Goal: Task Accomplishment & Management: Manage account settings

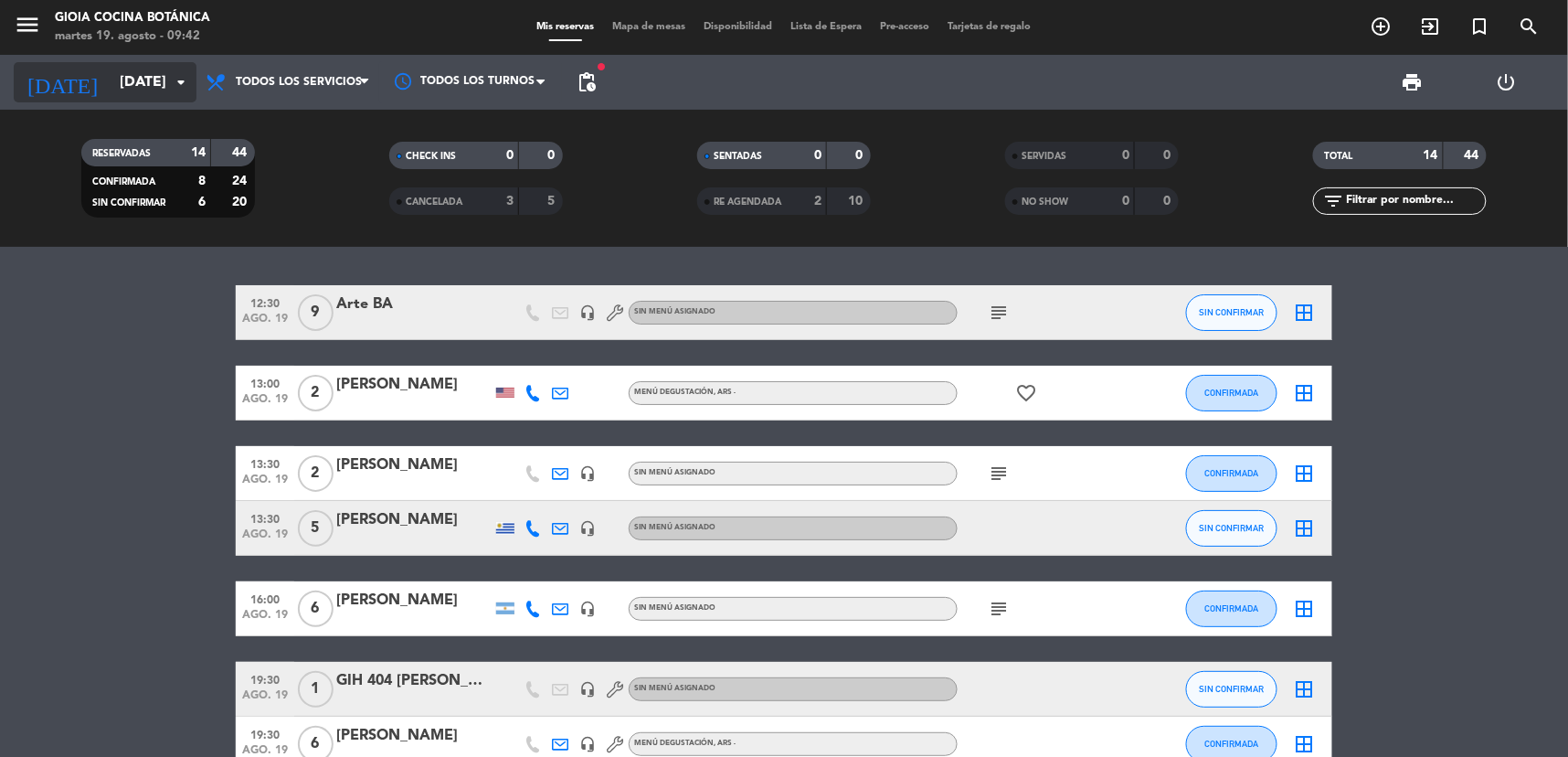
scroll to position [336, 0]
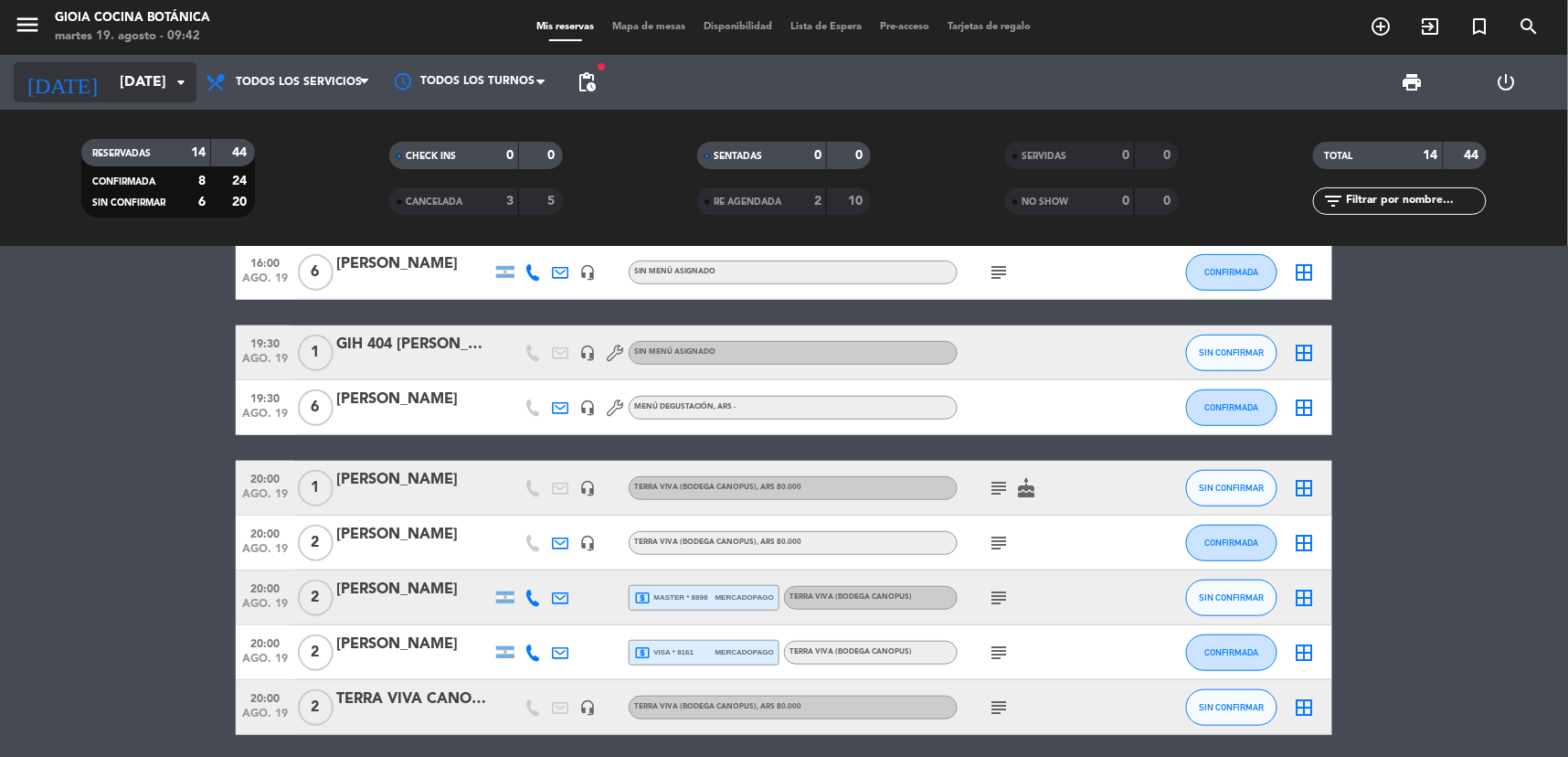
click at [111, 79] on input "[DATE]" at bounding box center [207, 83] width 193 height 36
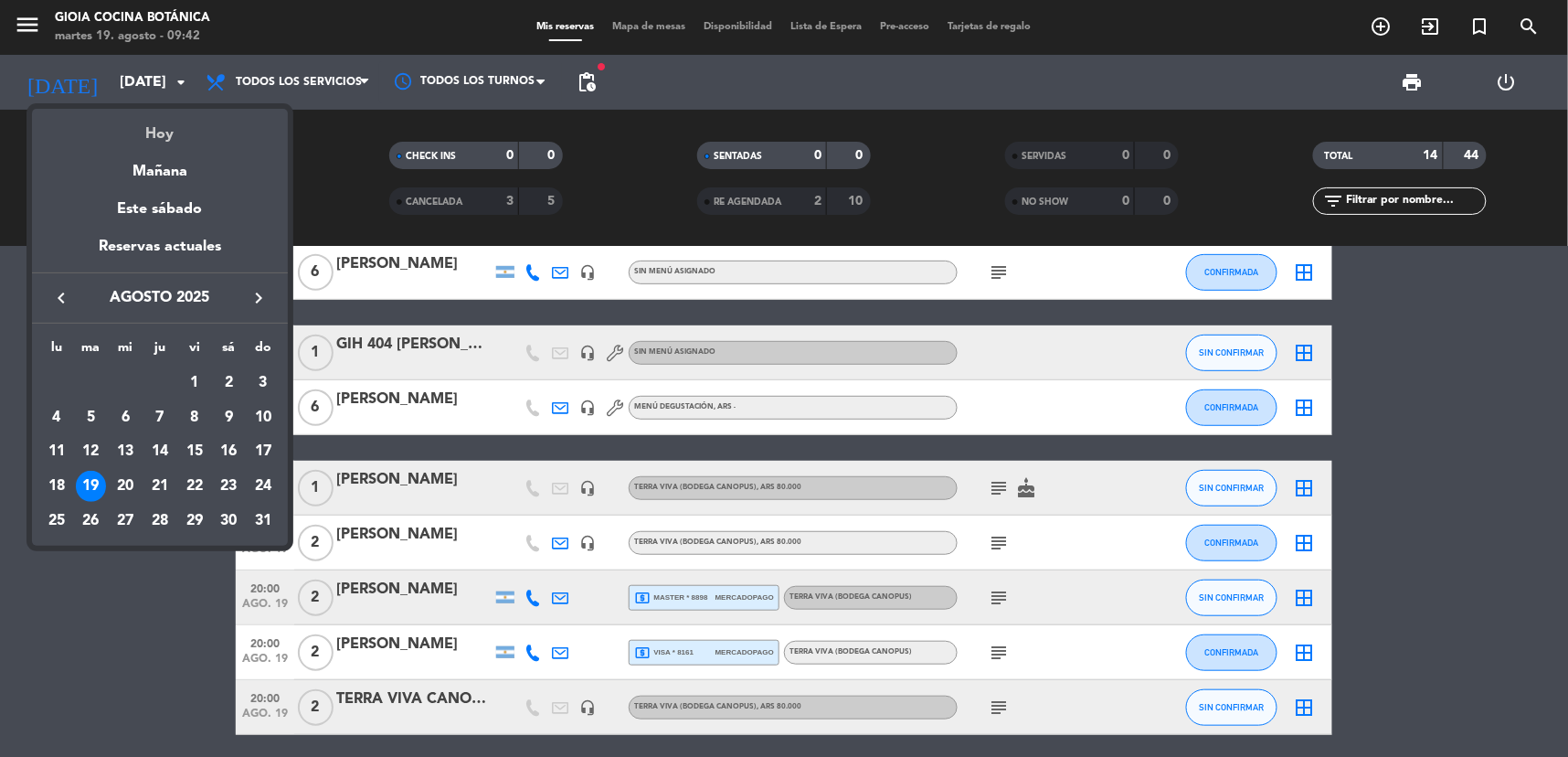
click at [144, 117] on div "Hoy" at bounding box center [160, 128] width 256 height 38
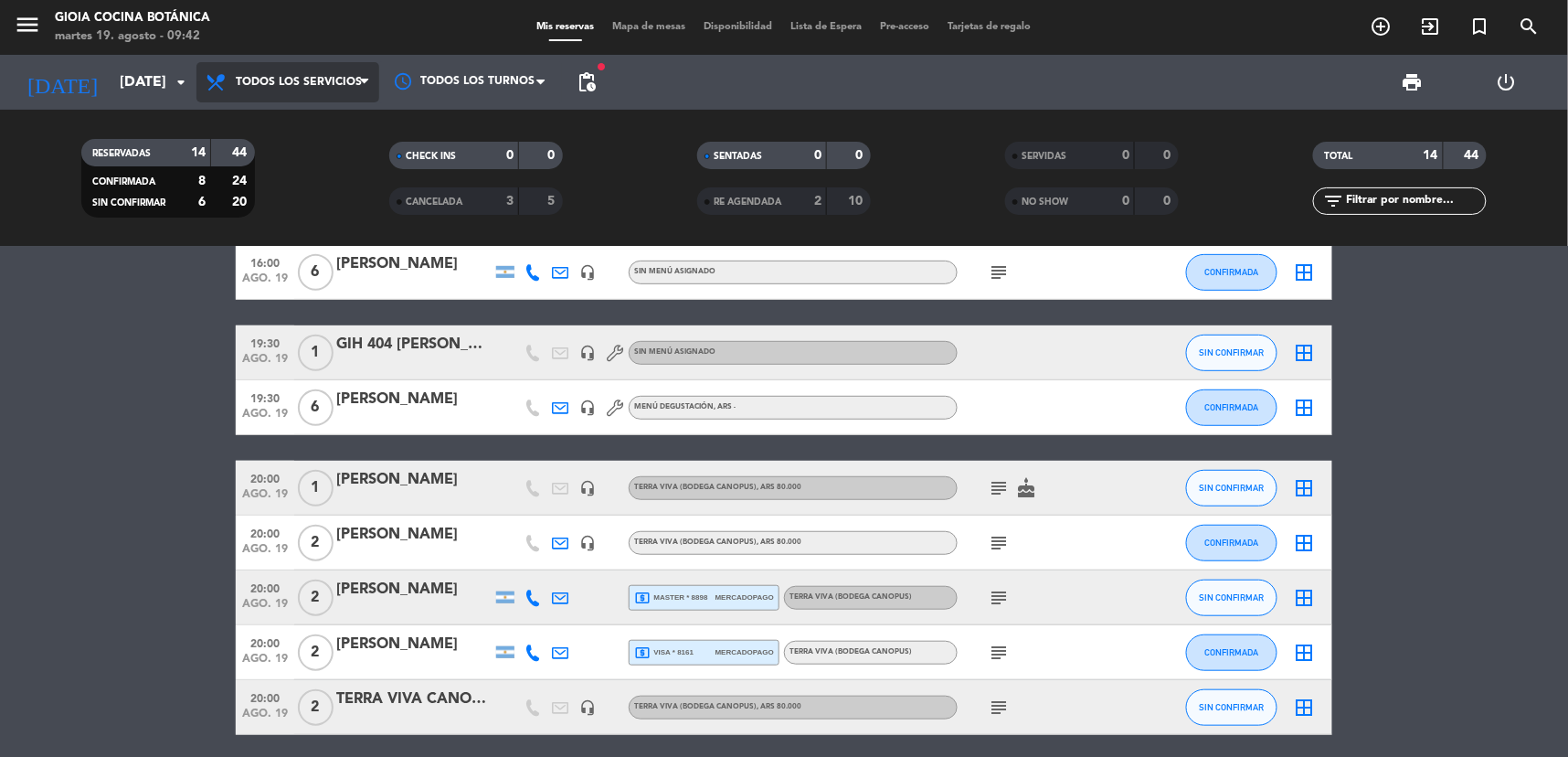
click at [248, 63] on span "Todos los servicios" at bounding box center [288, 82] width 183 height 40
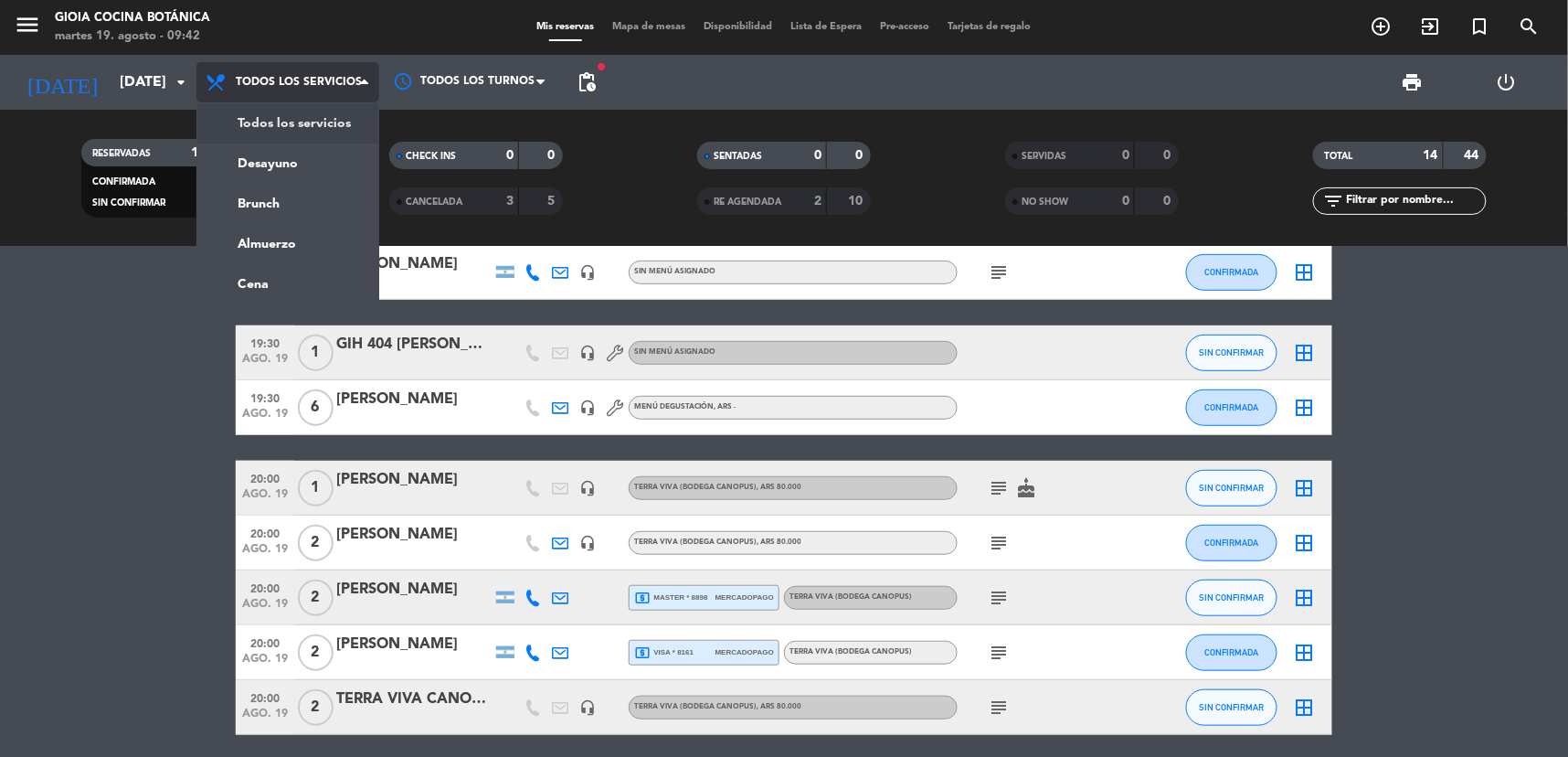
click at [277, 114] on div "menu [PERSON_NAME] Cocina Botánica [DATE] 19. agosto - 09:42 Mis reservas Mapa …" at bounding box center [784, 123] width 1568 height 247
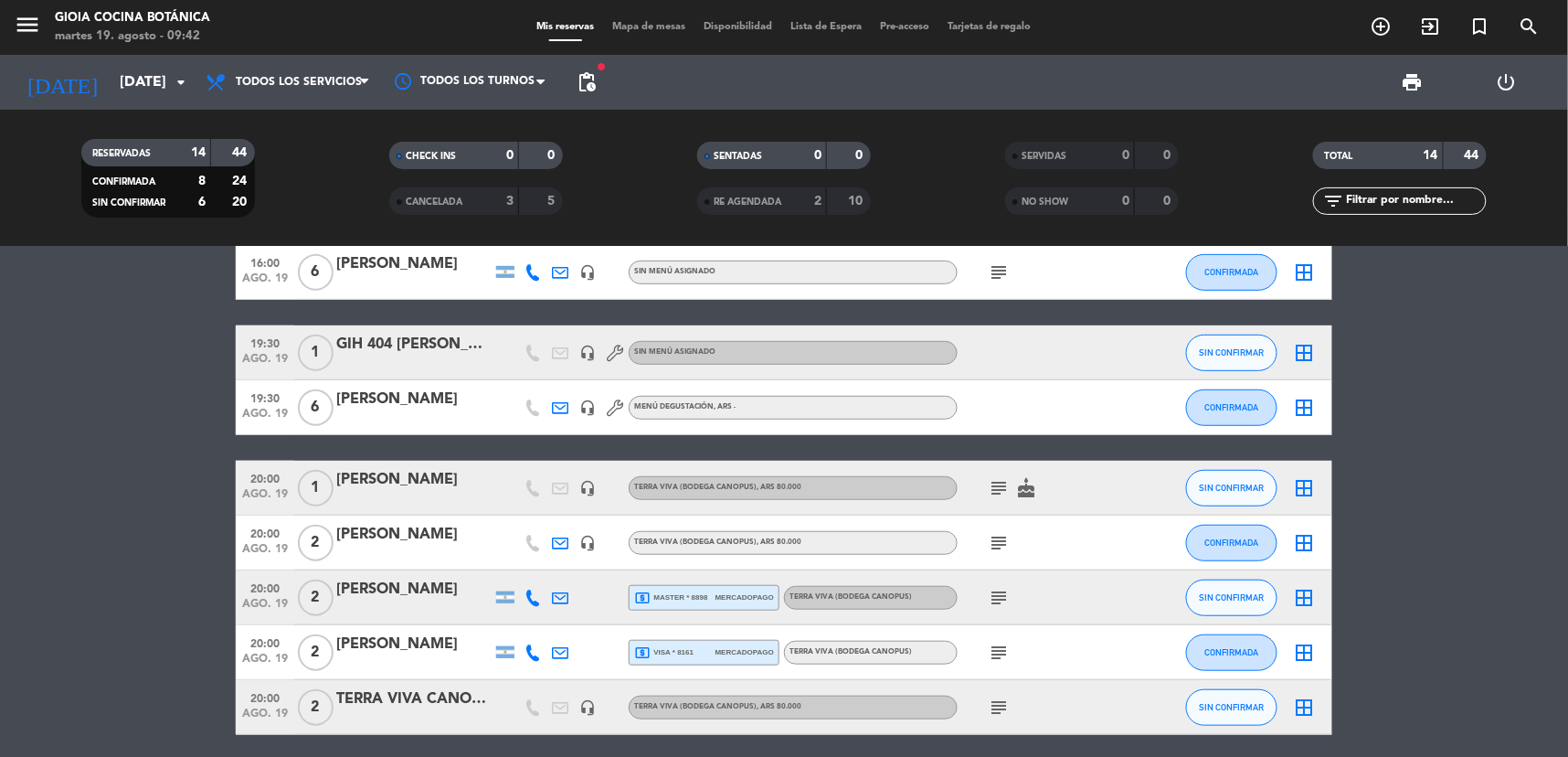
click at [591, 487] on icon "headset_mic" at bounding box center [587, 488] width 16 height 16
click at [589, 549] on icon "headset_mic" at bounding box center [587, 543] width 16 height 16
click at [588, 706] on icon "headset_mic" at bounding box center [587, 707] width 16 height 16
drag, startPoint x: 1018, startPoint y: 535, endPoint x: 1007, endPoint y: 537, distance: 11.2
click at [1008, 536] on div "subject" at bounding box center [1040, 542] width 165 height 54
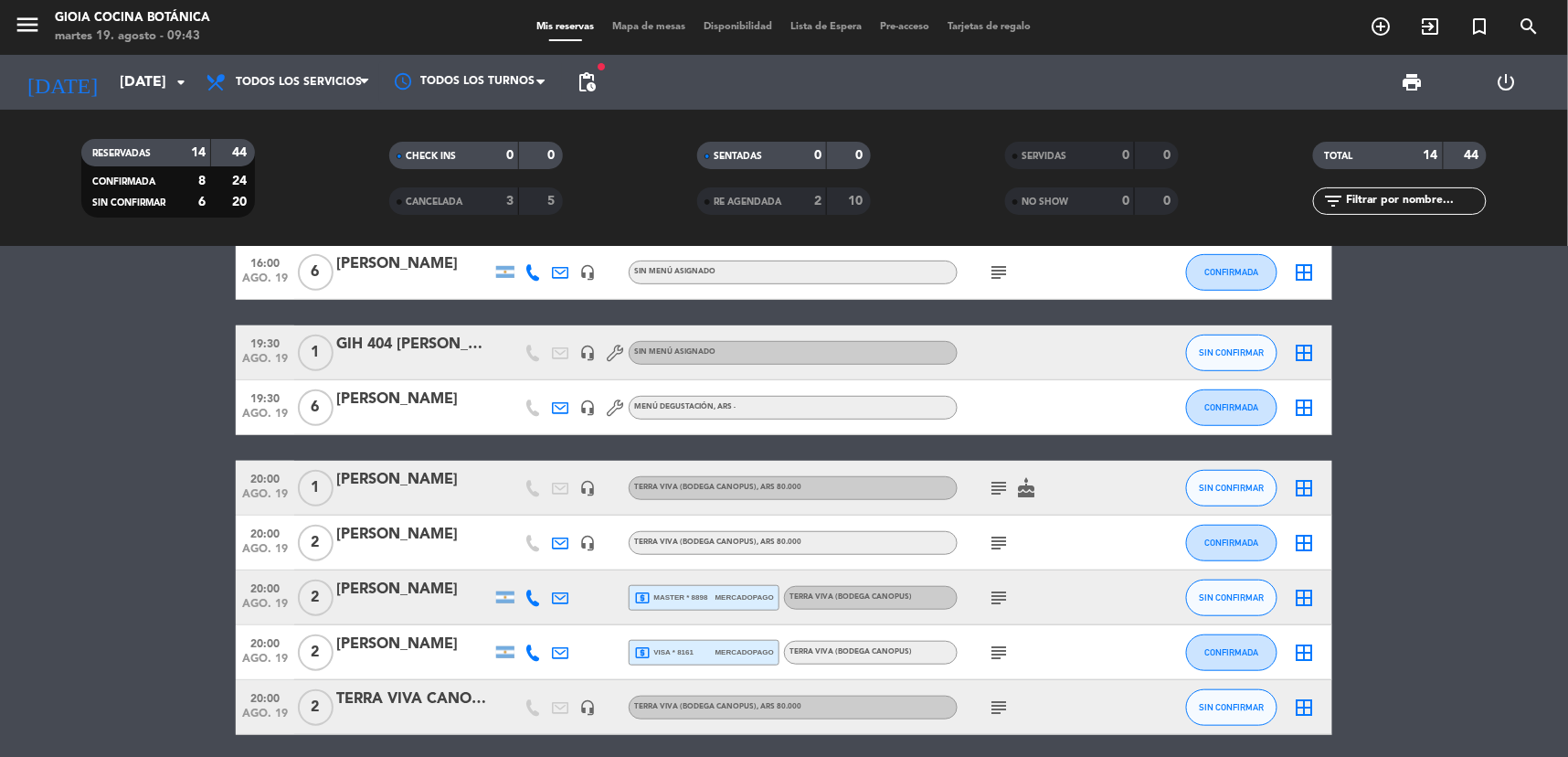
drag, startPoint x: 1007, startPoint y: 537, endPoint x: 996, endPoint y: 540, distance: 11.4
click at [996, 540] on icon "subject" at bounding box center [998, 543] width 22 height 22
click at [757, 542] on span ", ARS 80.000" at bounding box center [778, 542] width 45 height 8
